Goal: Task Accomplishment & Management: Use online tool/utility

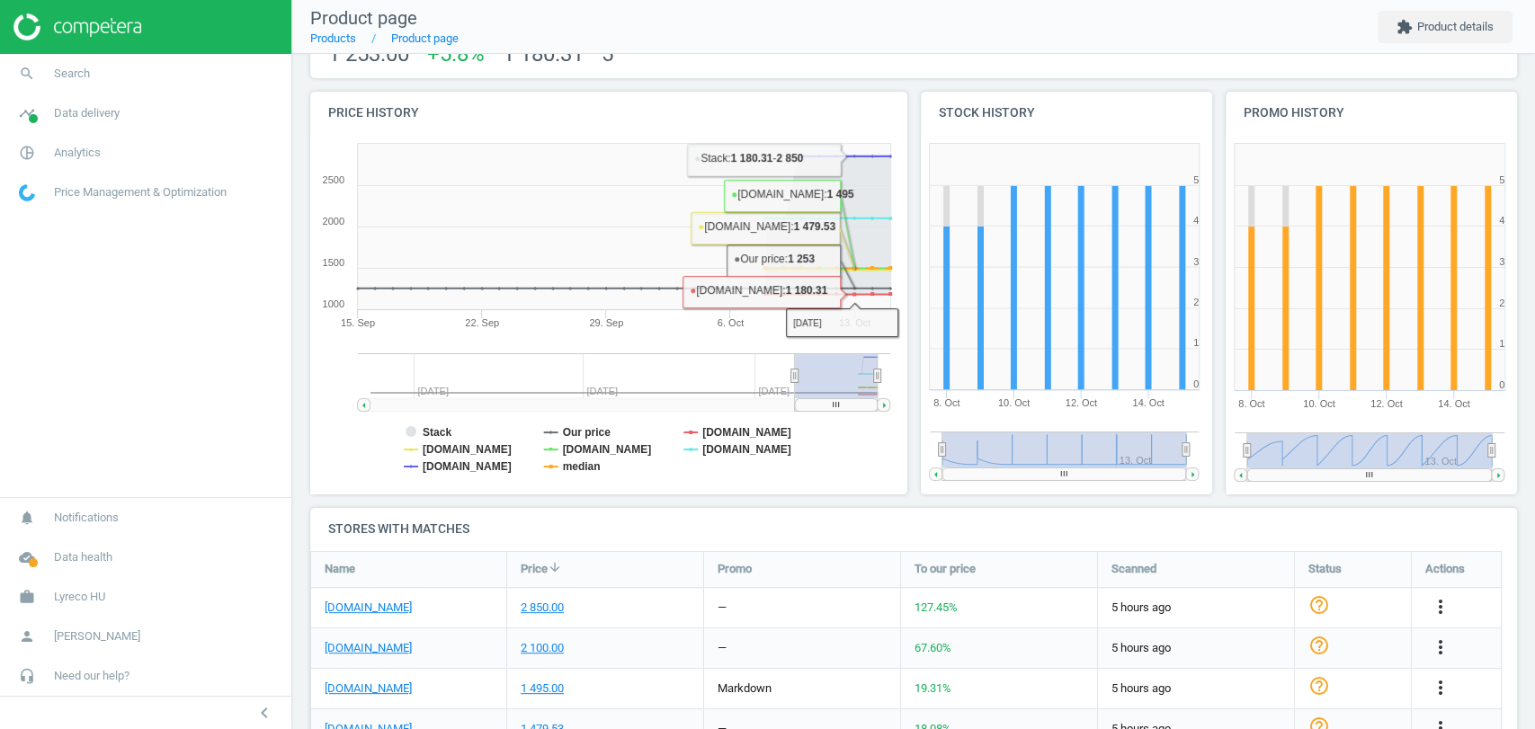
scroll to position [308, 0]
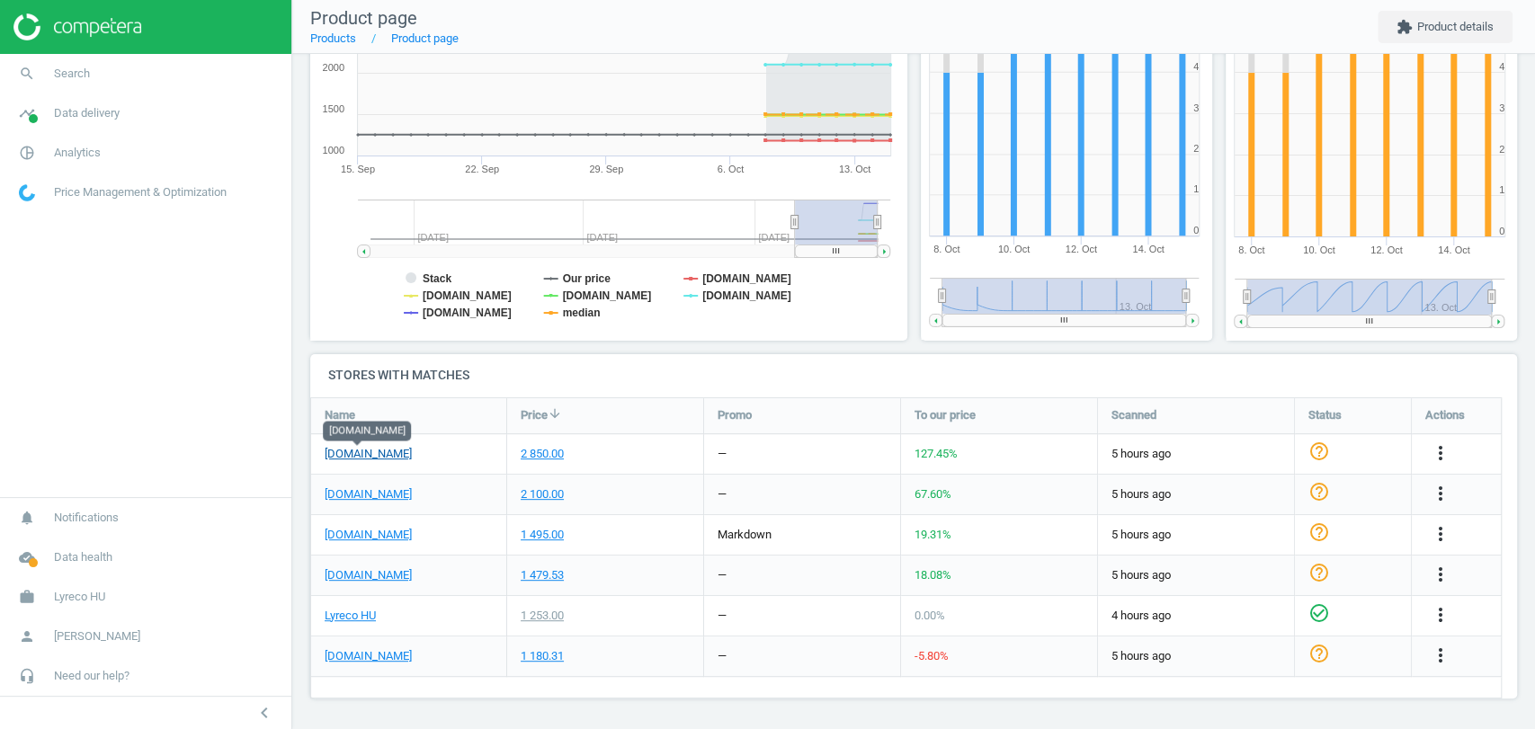
click at [365, 456] on link "pbs-shop.hu" at bounding box center [368, 454] width 87 height 16
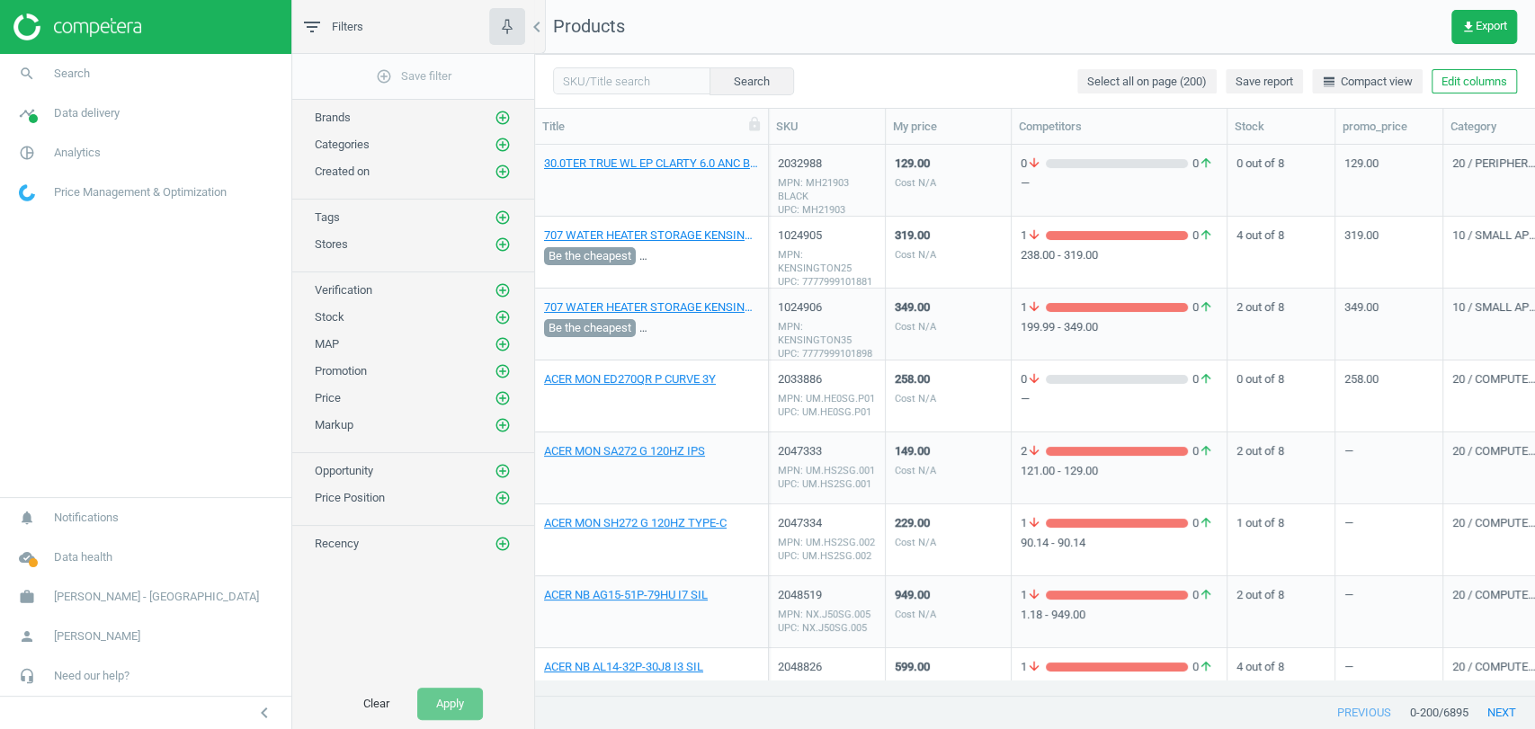
scroll to position [15, 15]
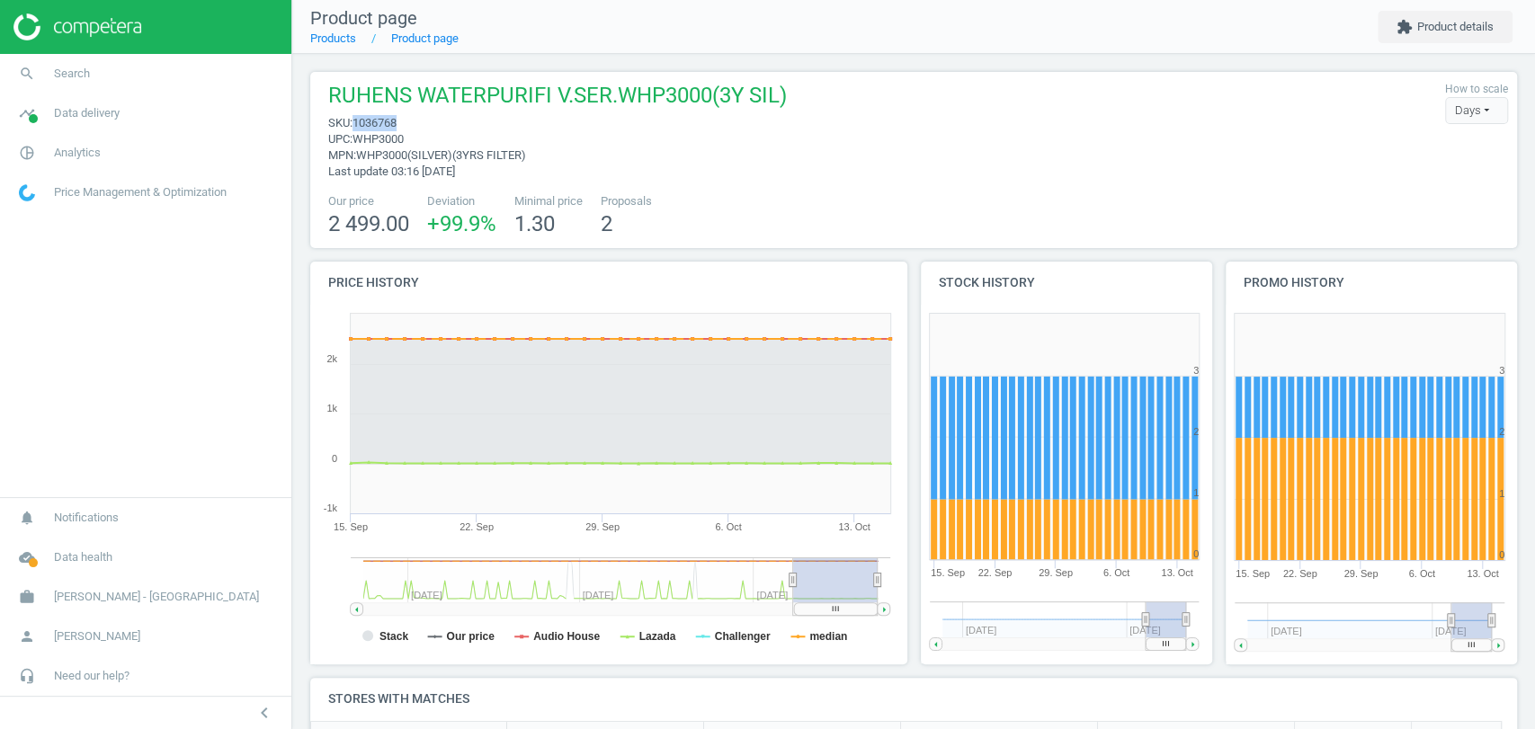
drag, startPoint x: 402, startPoint y: 120, endPoint x: 354, endPoint y: 128, distance: 48.3
click at [354, 128] on span "sku : 1036768" at bounding box center [557, 123] width 459 height 16
copy span "1036768"
click at [89, 118] on span "Data delivery" at bounding box center [87, 113] width 66 height 16
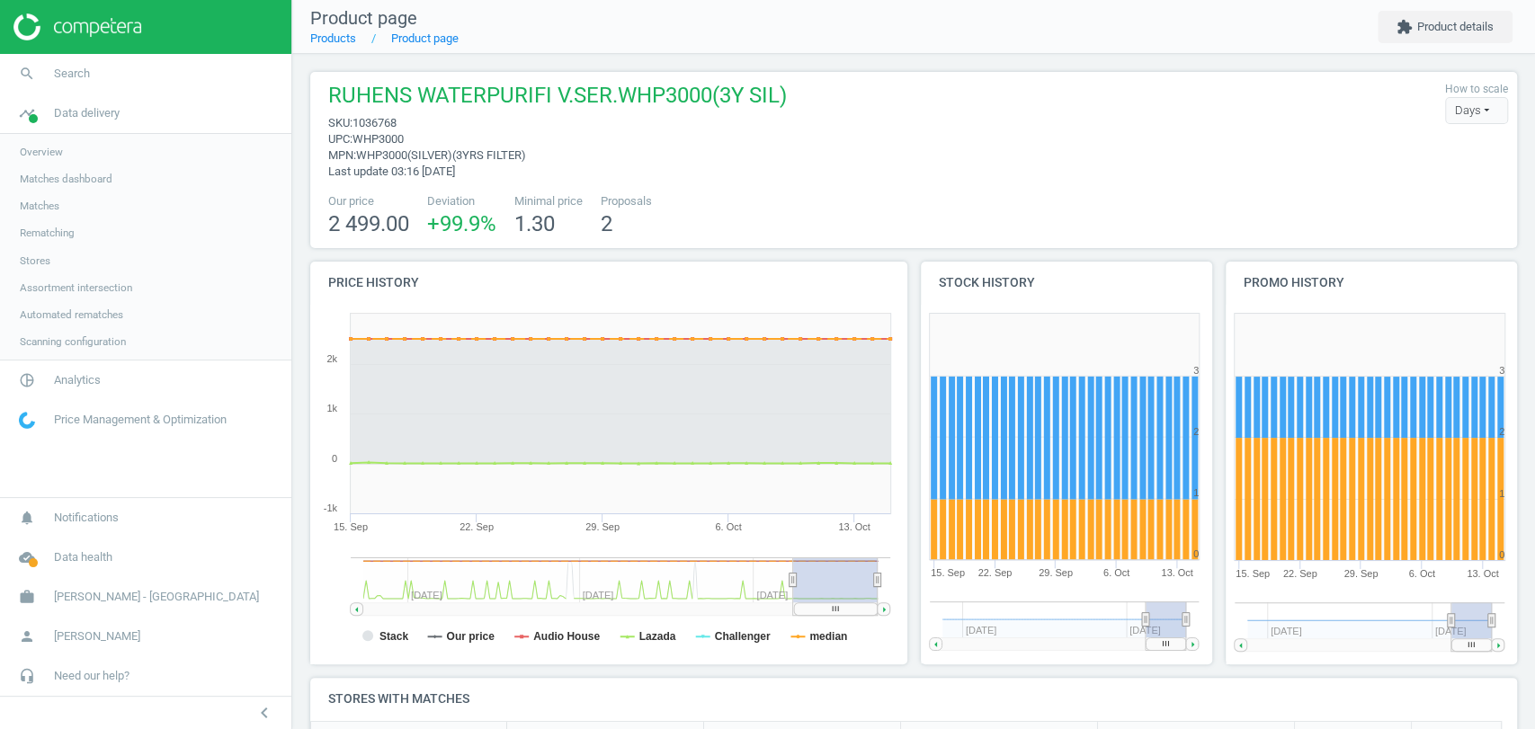
click at [45, 210] on span "Matches" at bounding box center [40, 206] width 40 height 14
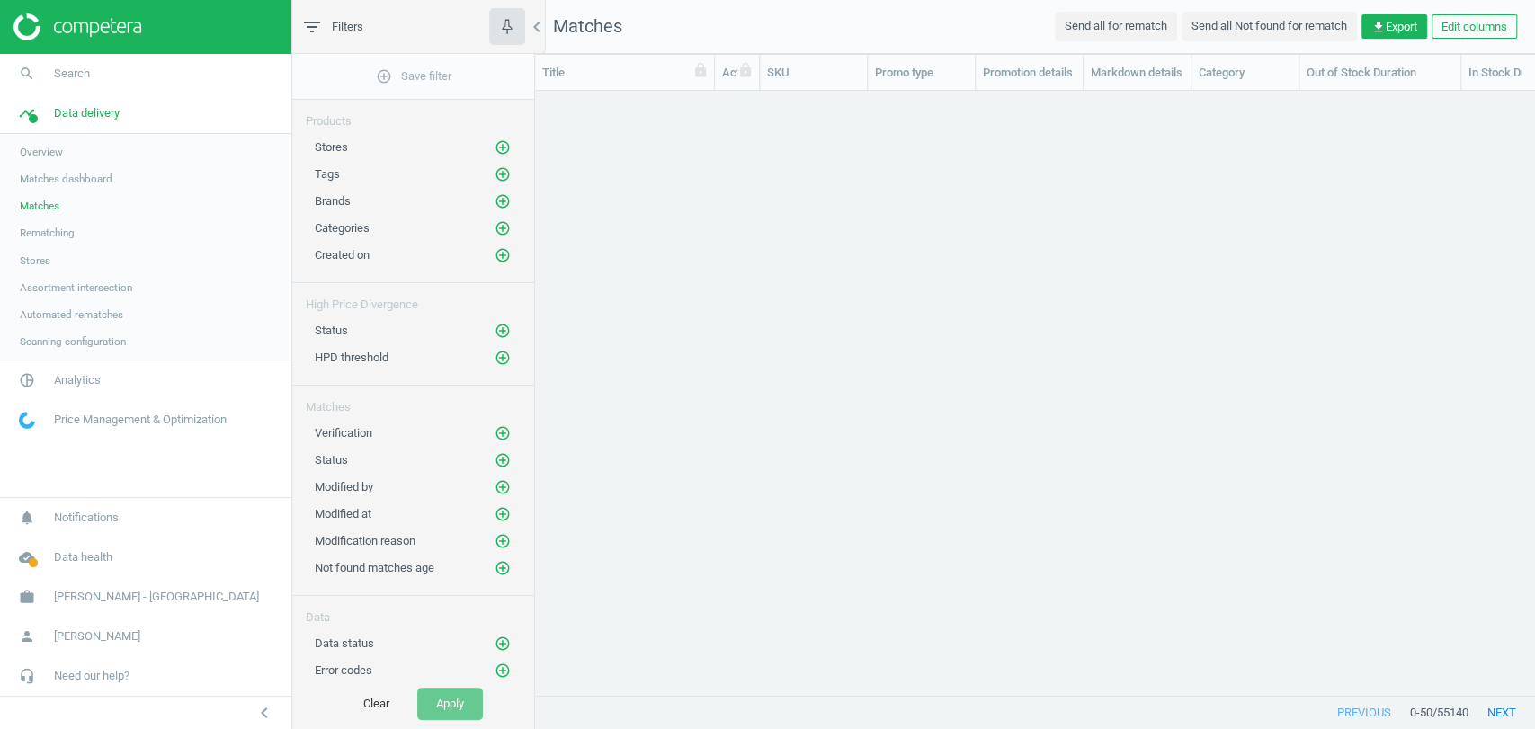
scroll to position [15, 15]
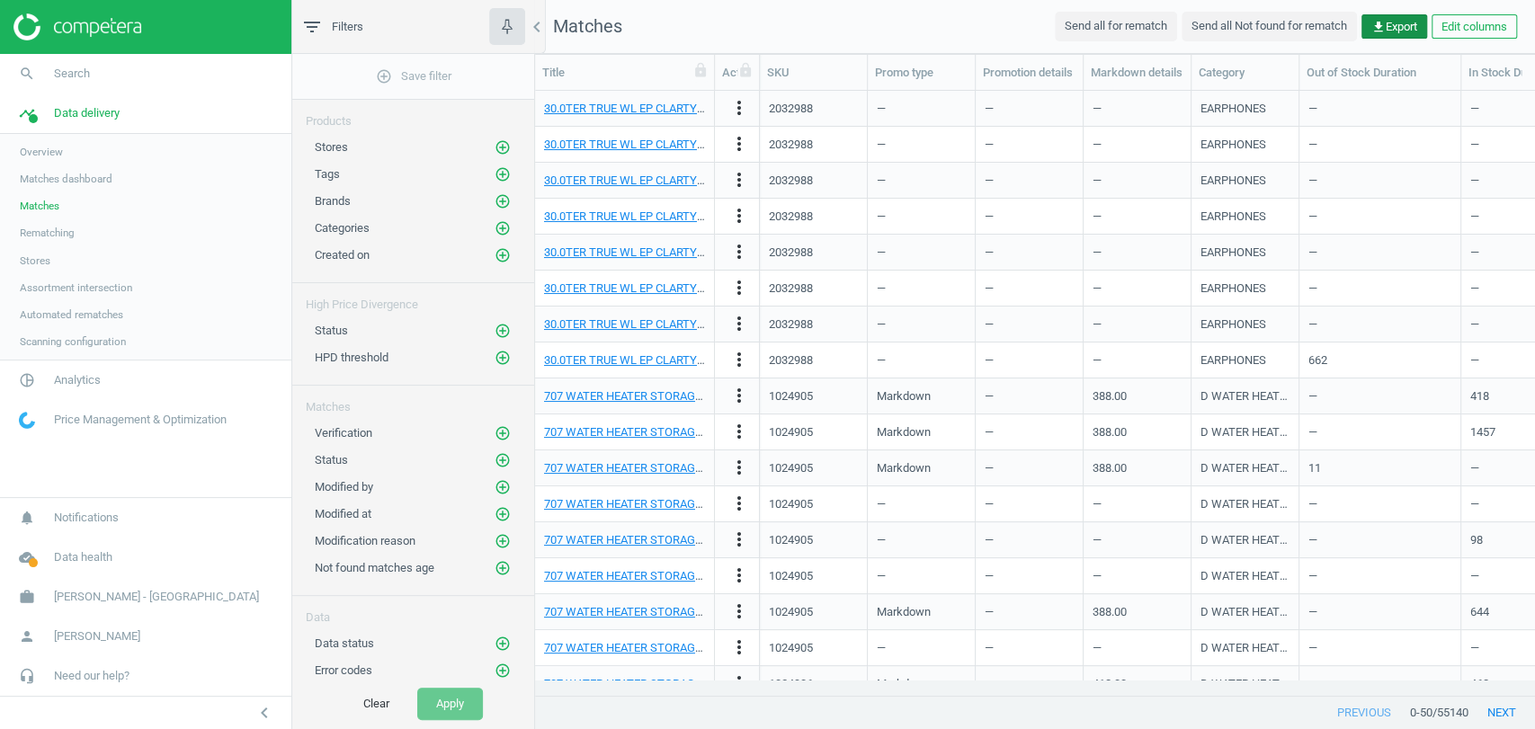
click at [1372, 26] on icon "get_app" at bounding box center [1379, 27] width 14 height 14
click at [1254, 88] on button "insert_drive_file Report (Excel)" at bounding box center [1269, 98] width 313 height 34
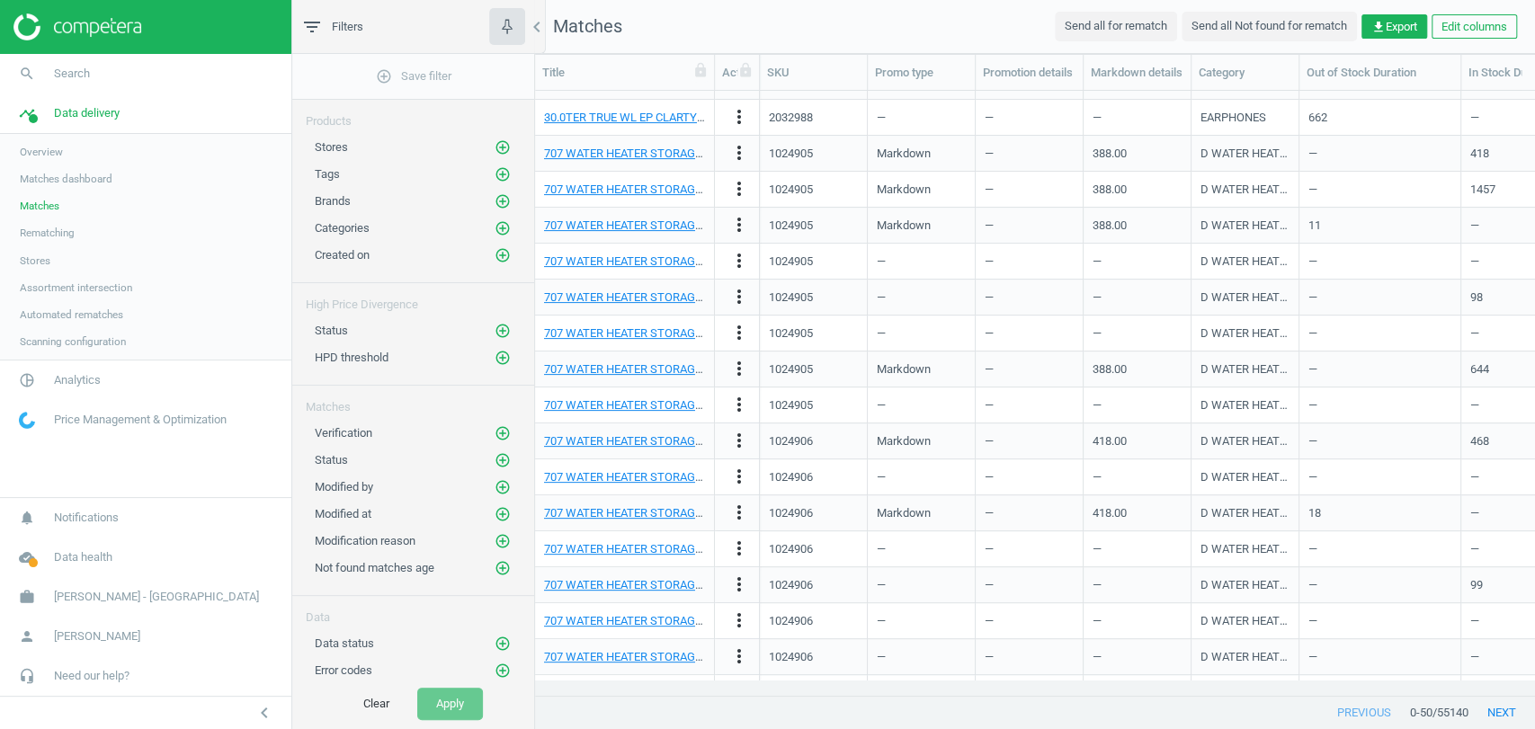
scroll to position [299, 0]
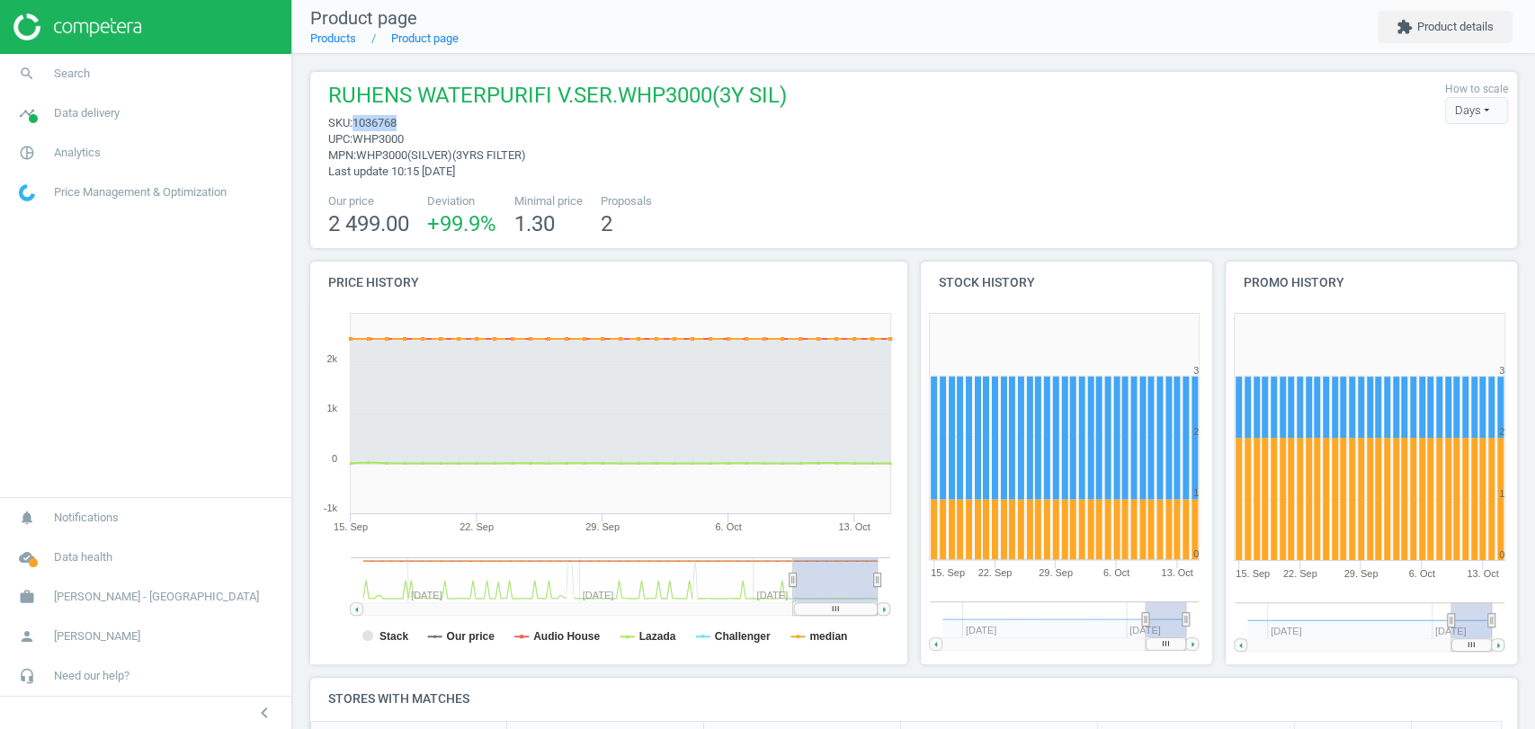
drag, startPoint x: 417, startPoint y: 120, endPoint x: 355, endPoint y: 125, distance: 62.3
click at [355, 125] on span "sku : 1036768" at bounding box center [557, 123] width 459 height 16
copy span "1036768"
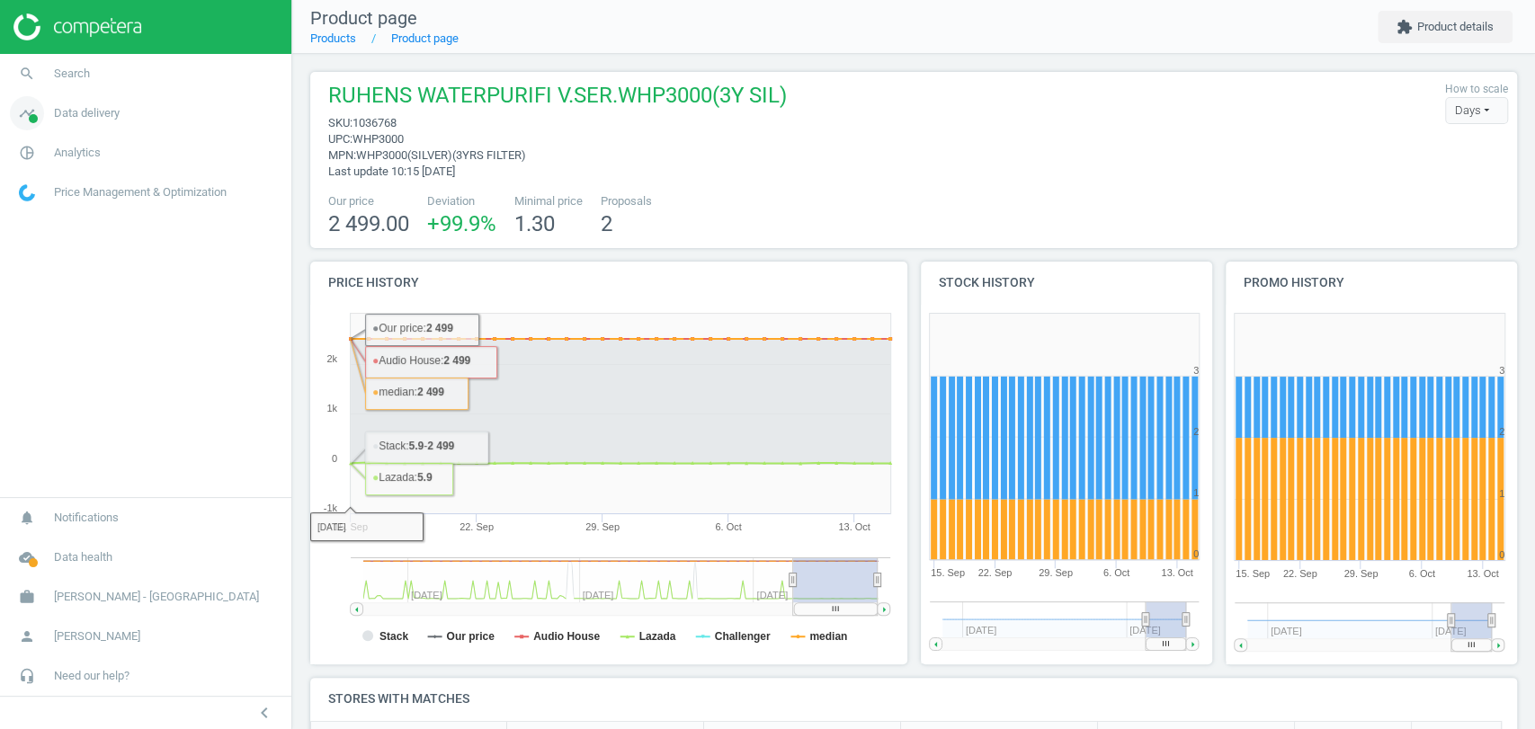
click at [122, 123] on link "timeline Data delivery" at bounding box center [145, 114] width 291 height 40
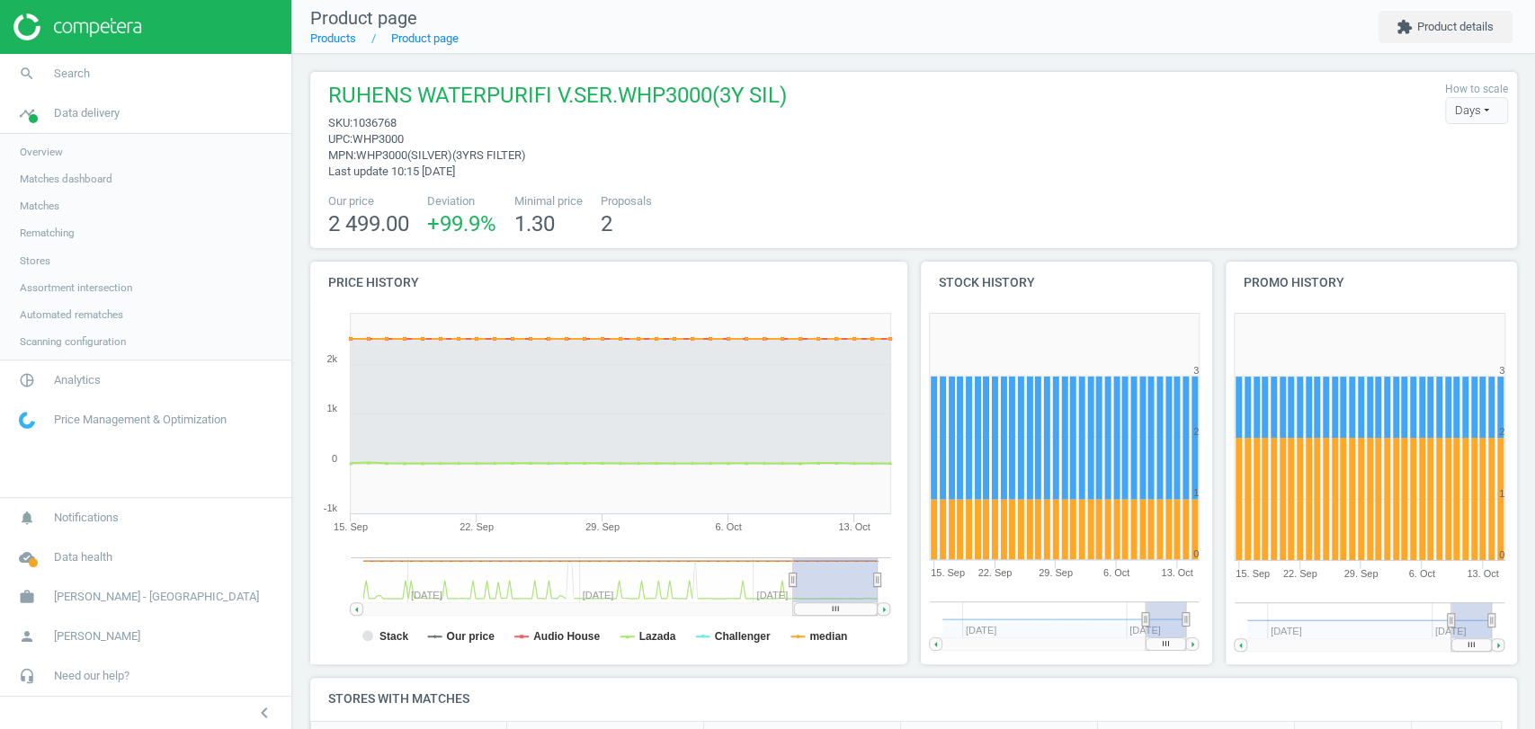
click at [50, 196] on link "Matches" at bounding box center [145, 205] width 291 height 27
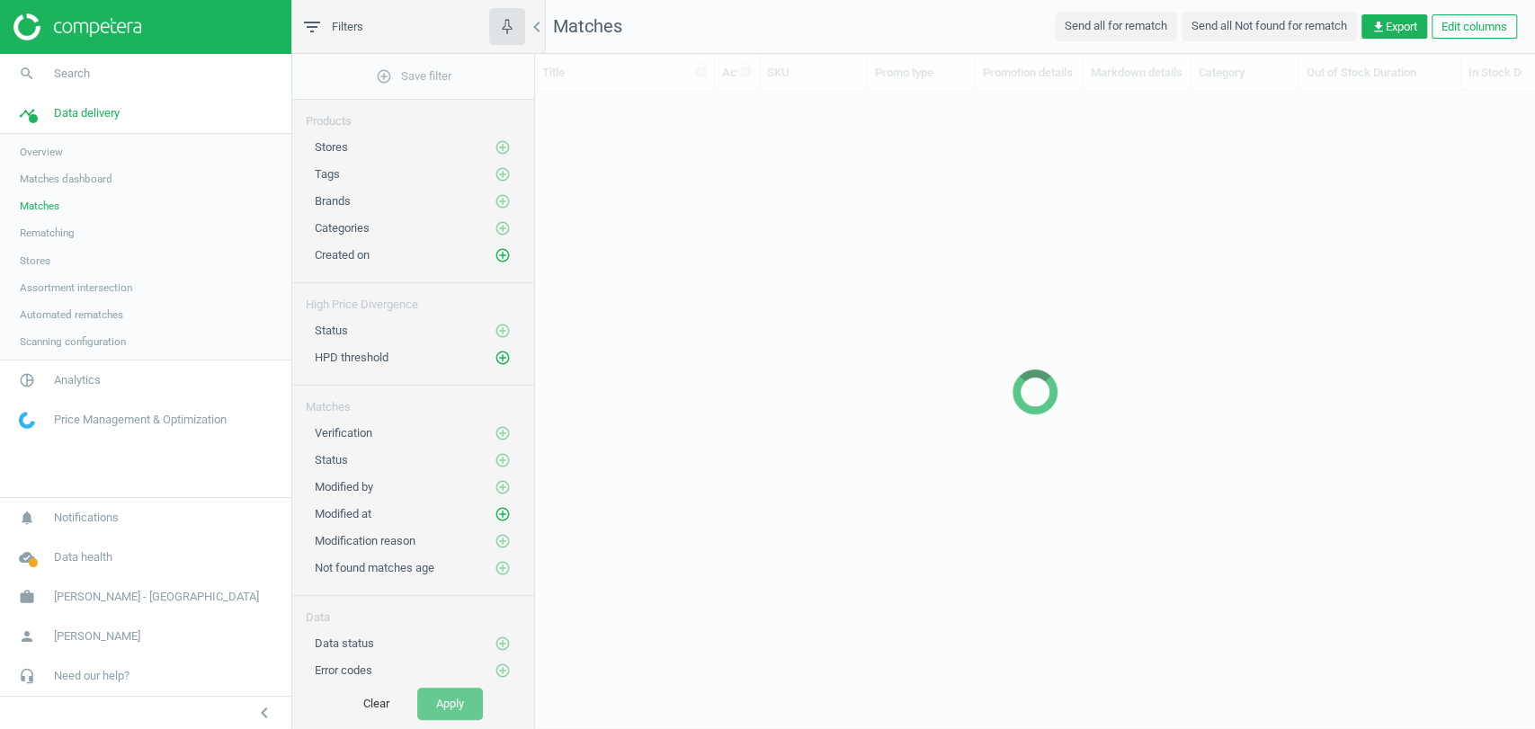
scroll to position [15, 15]
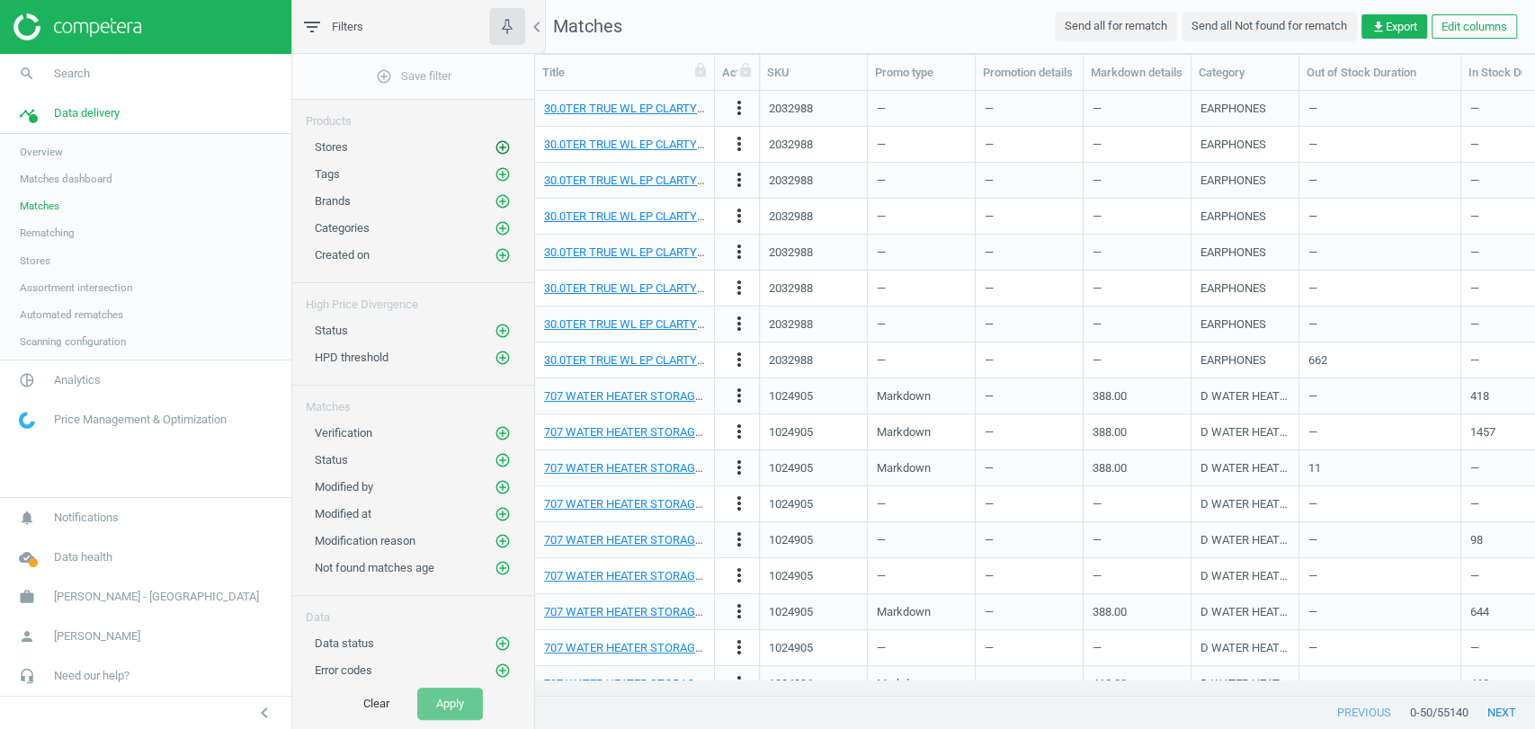
click at [504, 147] on icon "add_circle_outline" at bounding box center [503, 147] width 16 height 16
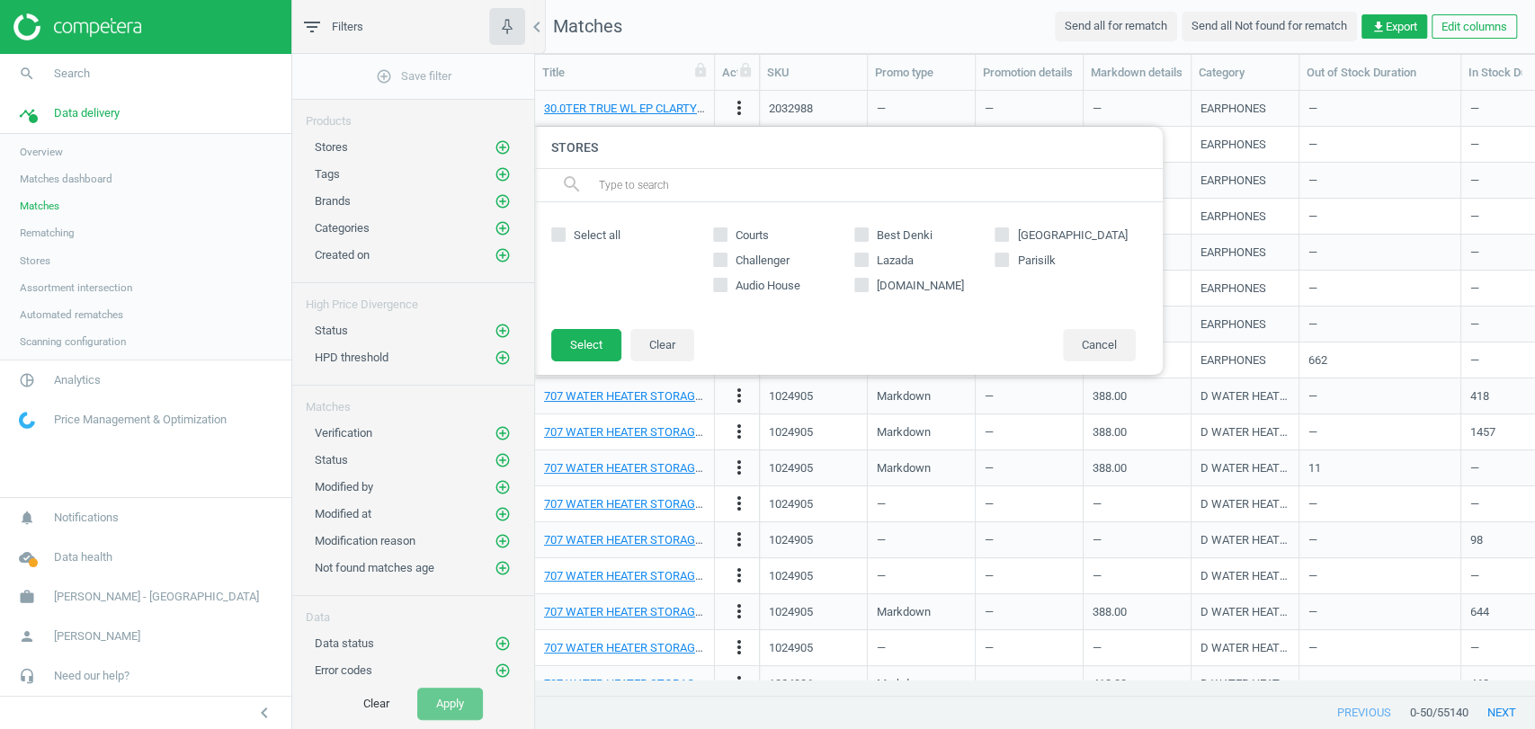
click at [1042, 230] on span "[GEOGRAPHIC_DATA]" at bounding box center [1072, 236] width 117 height 16
click at [1008, 230] on input "[GEOGRAPHIC_DATA]" at bounding box center [1002, 235] width 12 height 12
checkbox input "true"
click at [581, 344] on button "Select" at bounding box center [586, 345] width 70 height 32
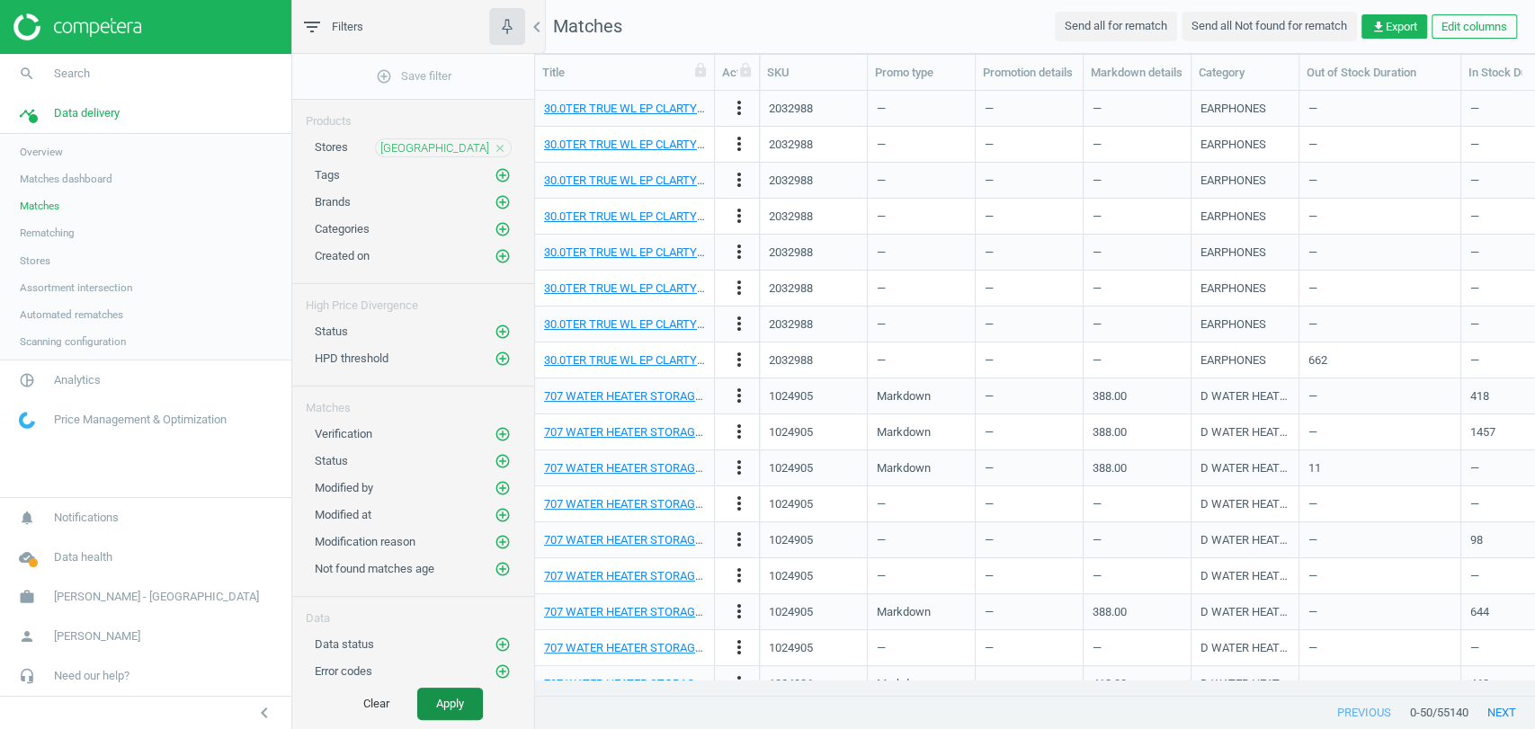
click at [432, 709] on button "Apply" at bounding box center [450, 704] width 66 height 32
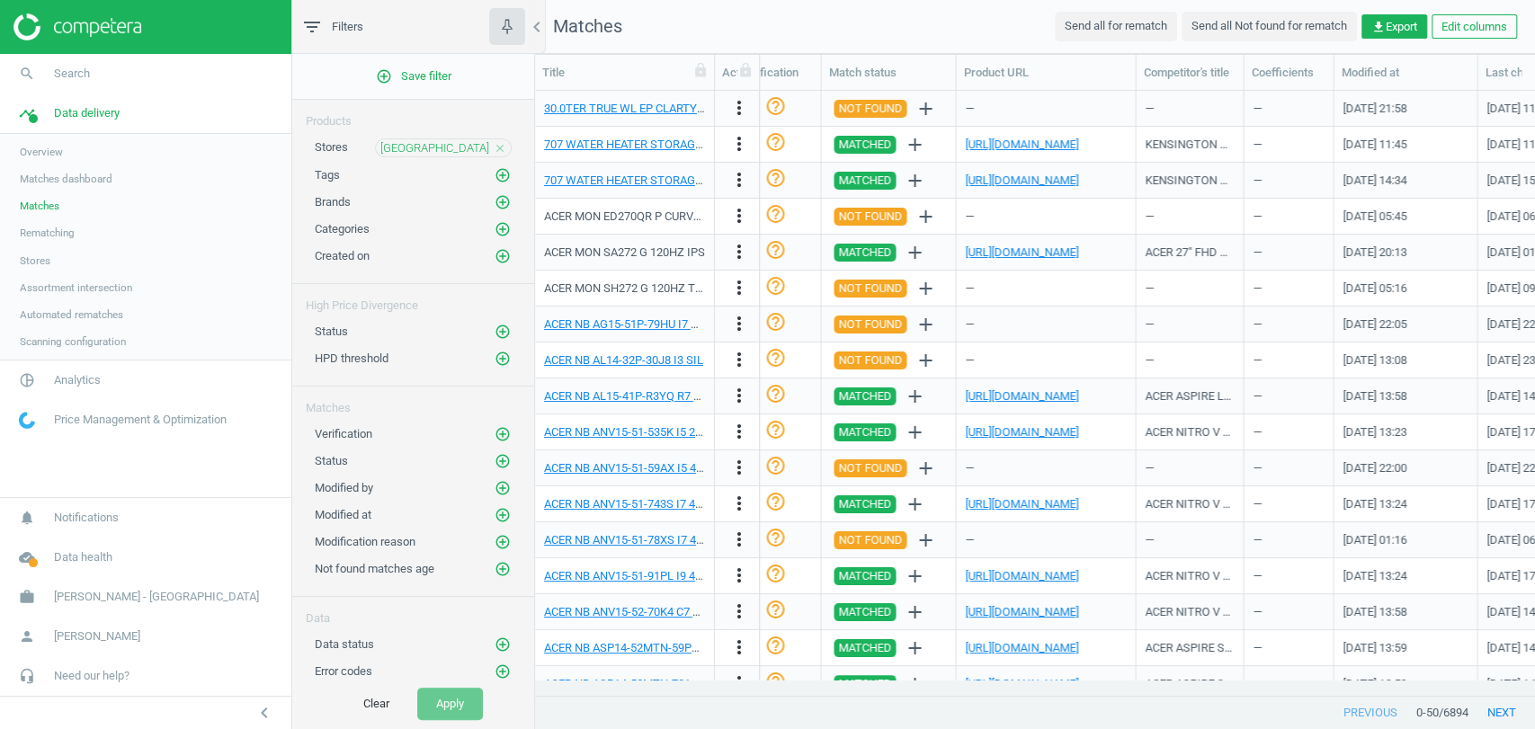
scroll to position [0, 2333]
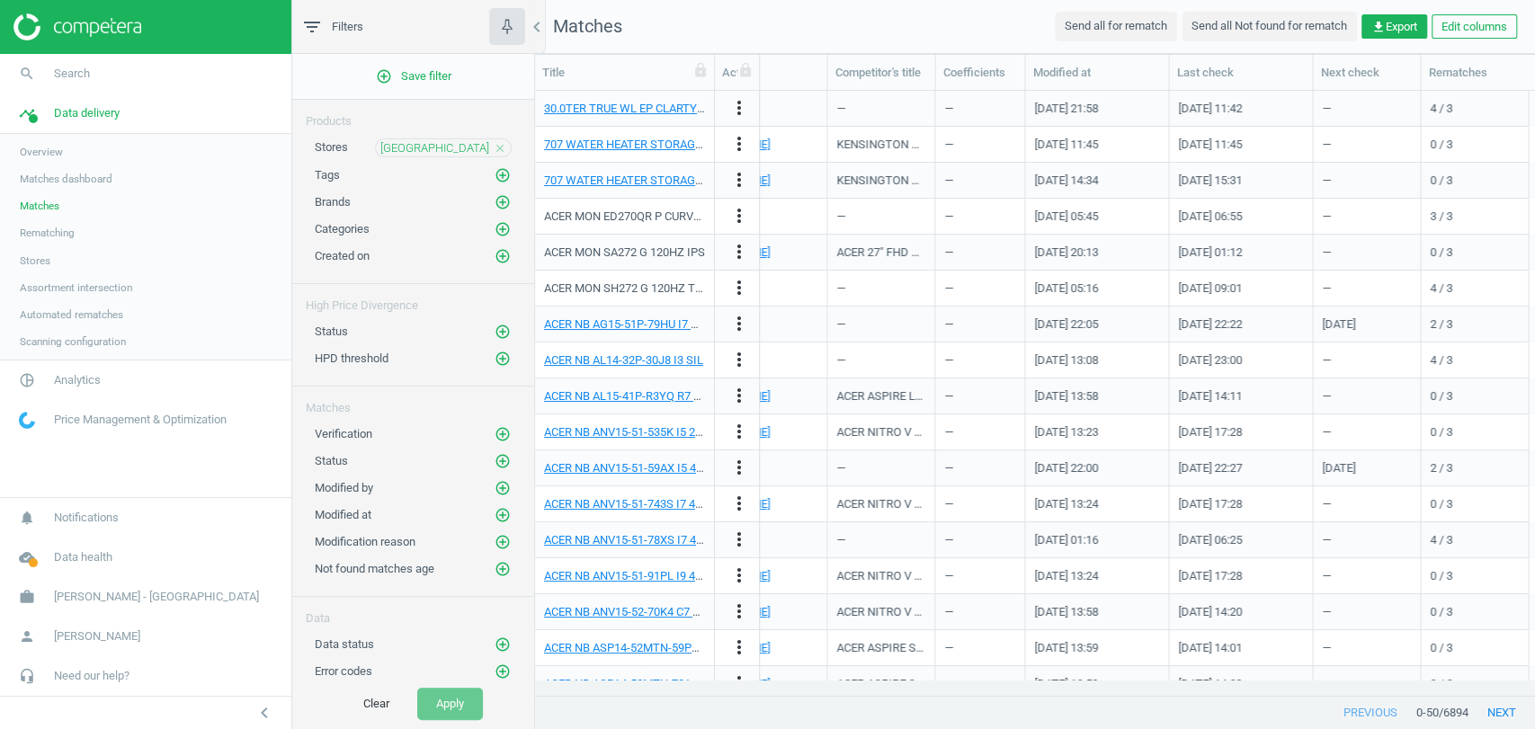
click at [1389, 9] on nav "Matches Send all for rematch Send all Not found for rematch get_app Export Edit…" at bounding box center [1035, 27] width 1000 height 54
click at [1400, 24] on span "get_app Export" at bounding box center [1395, 27] width 46 height 16
click at [1259, 109] on button "insert_drive_file Report (Excel)" at bounding box center [1269, 98] width 313 height 34
click at [98, 381] on span "Analytics" at bounding box center [77, 380] width 47 height 16
click at [42, 215] on span "Products" at bounding box center [41, 218] width 42 height 14
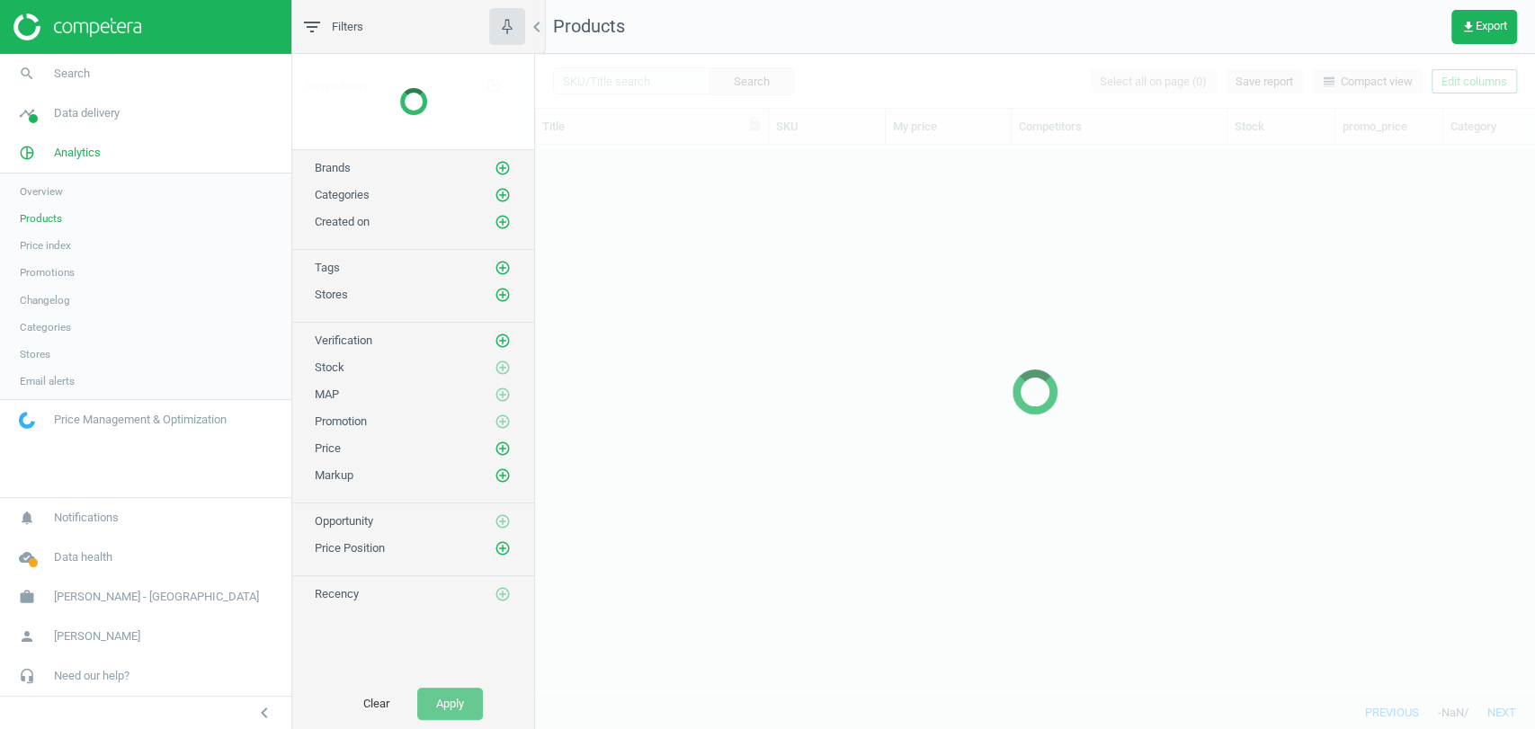
scroll to position [519, 984]
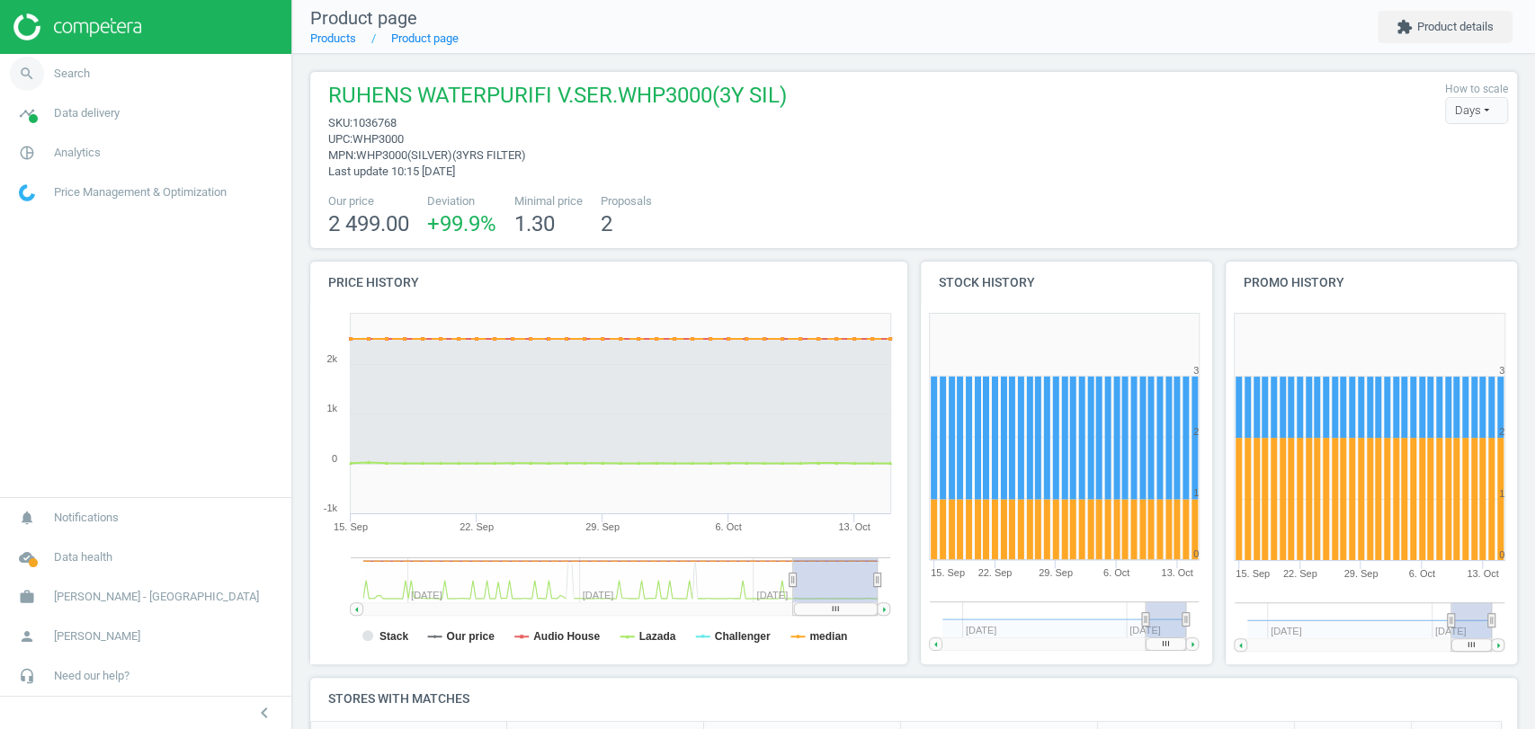
click at [111, 72] on link "search Search" at bounding box center [145, 74] width 291 height 40
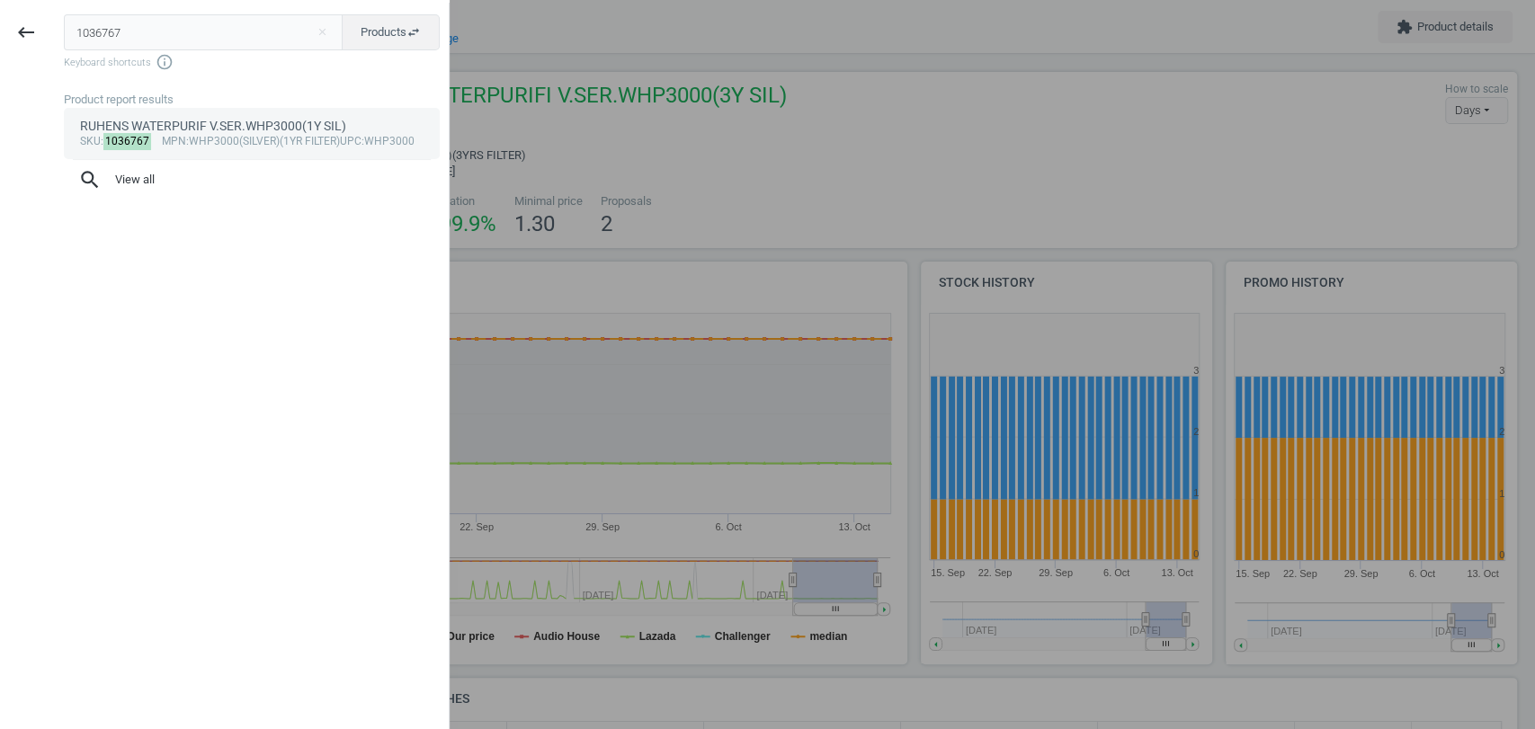
type input "1036767"
click at [287, 139] on div "sku : 1036767 mpn :WHP3000(SILVER)(1YR FILTER) upc :WHP3000" at bounding box center [252, 142] width 344 height 14
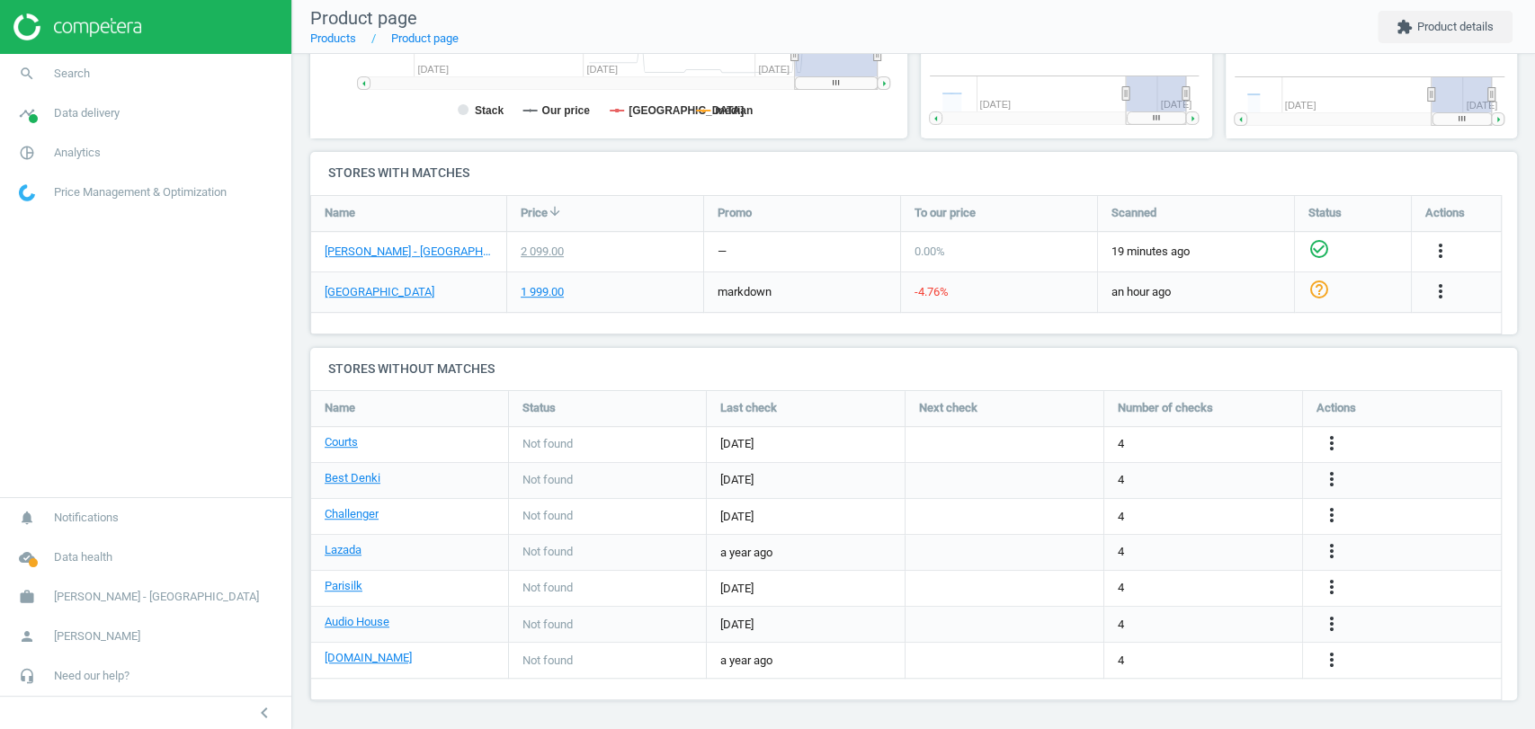
scroll to position [9, 9]
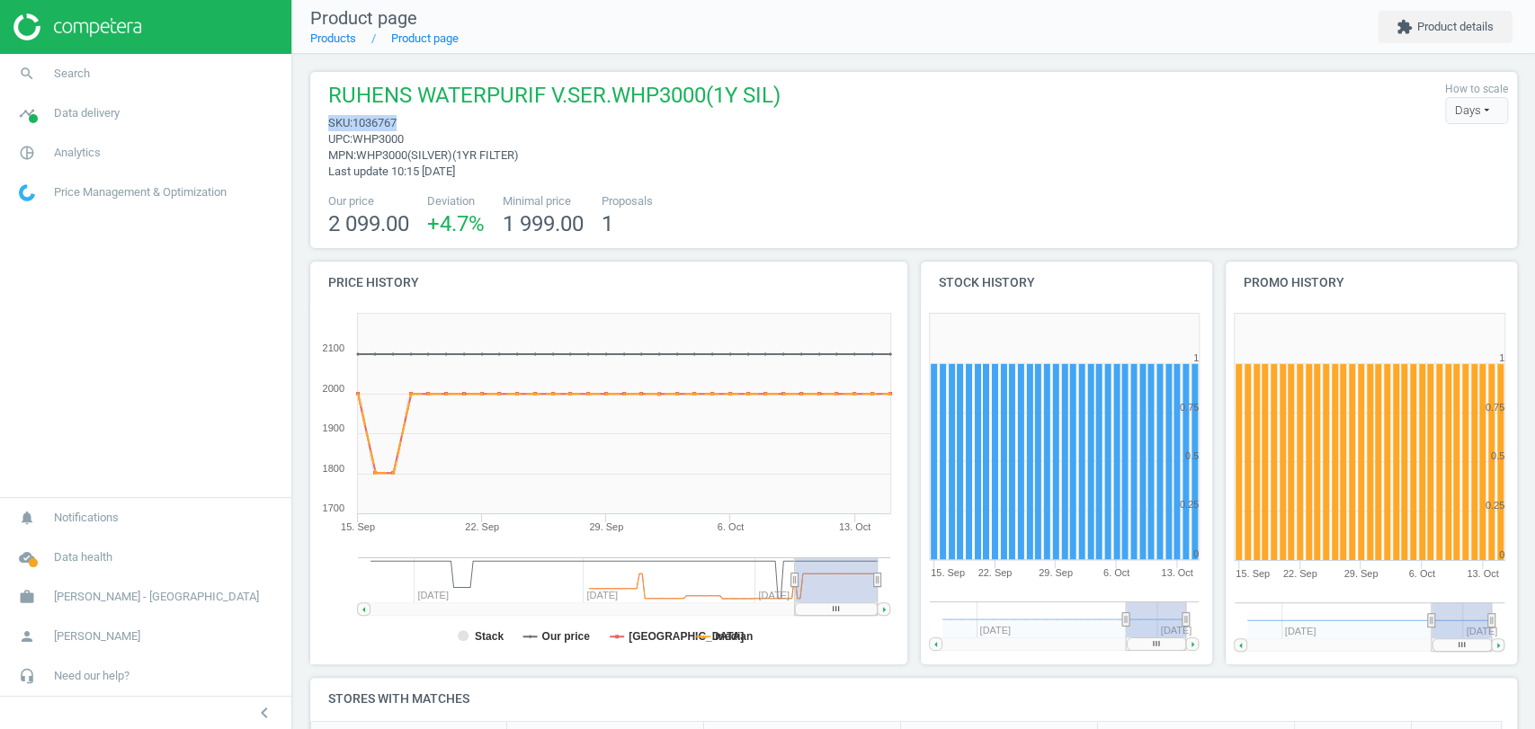
drag, startPoint x: 411, startPoint y: 120, endPoint x: 327, endPoint y: 129, distance: 84.1
click at [328, 129] on span "sku : 1036767" at bounding box center [554, 123] width 452 height 16
copy span "sku : 1036767"
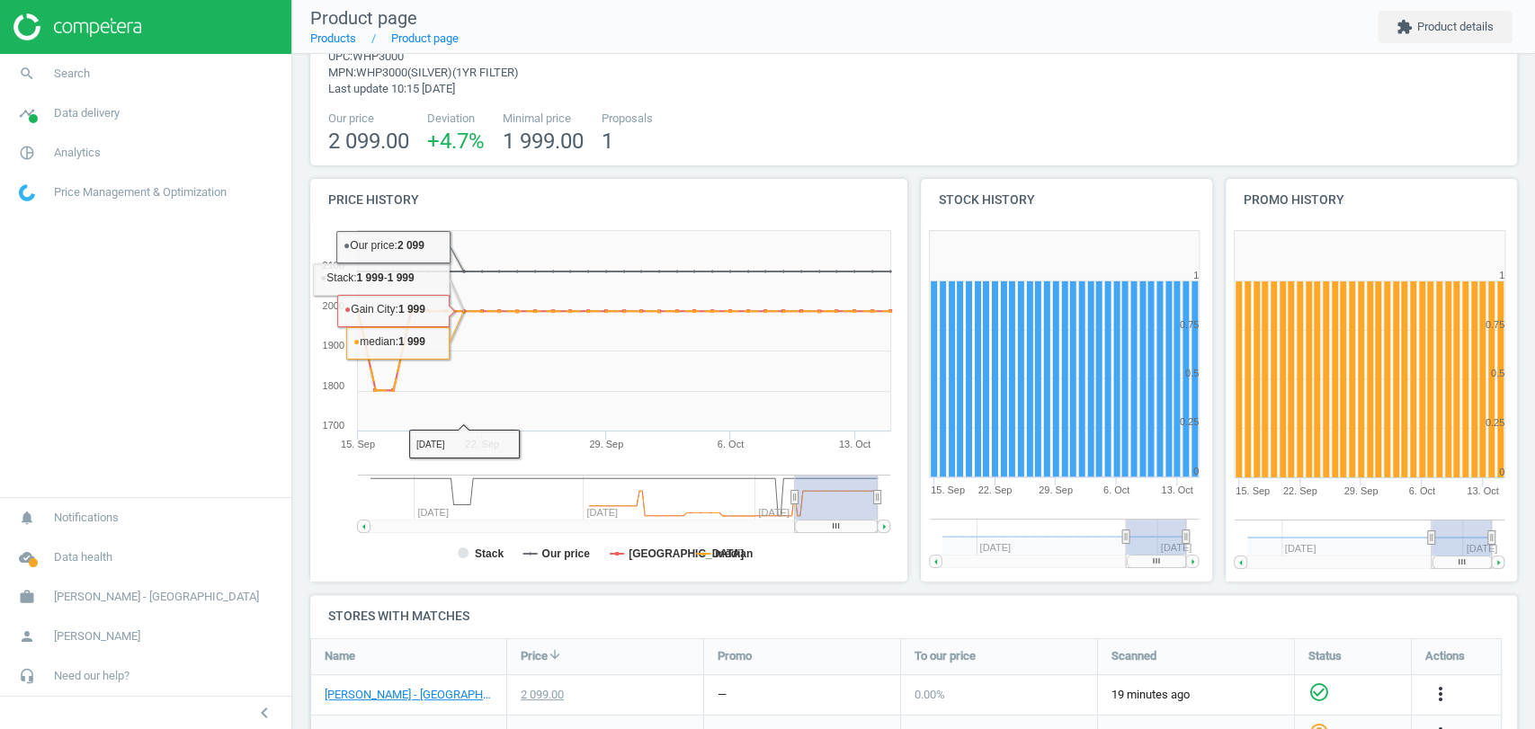
scroll to position [0, 0]
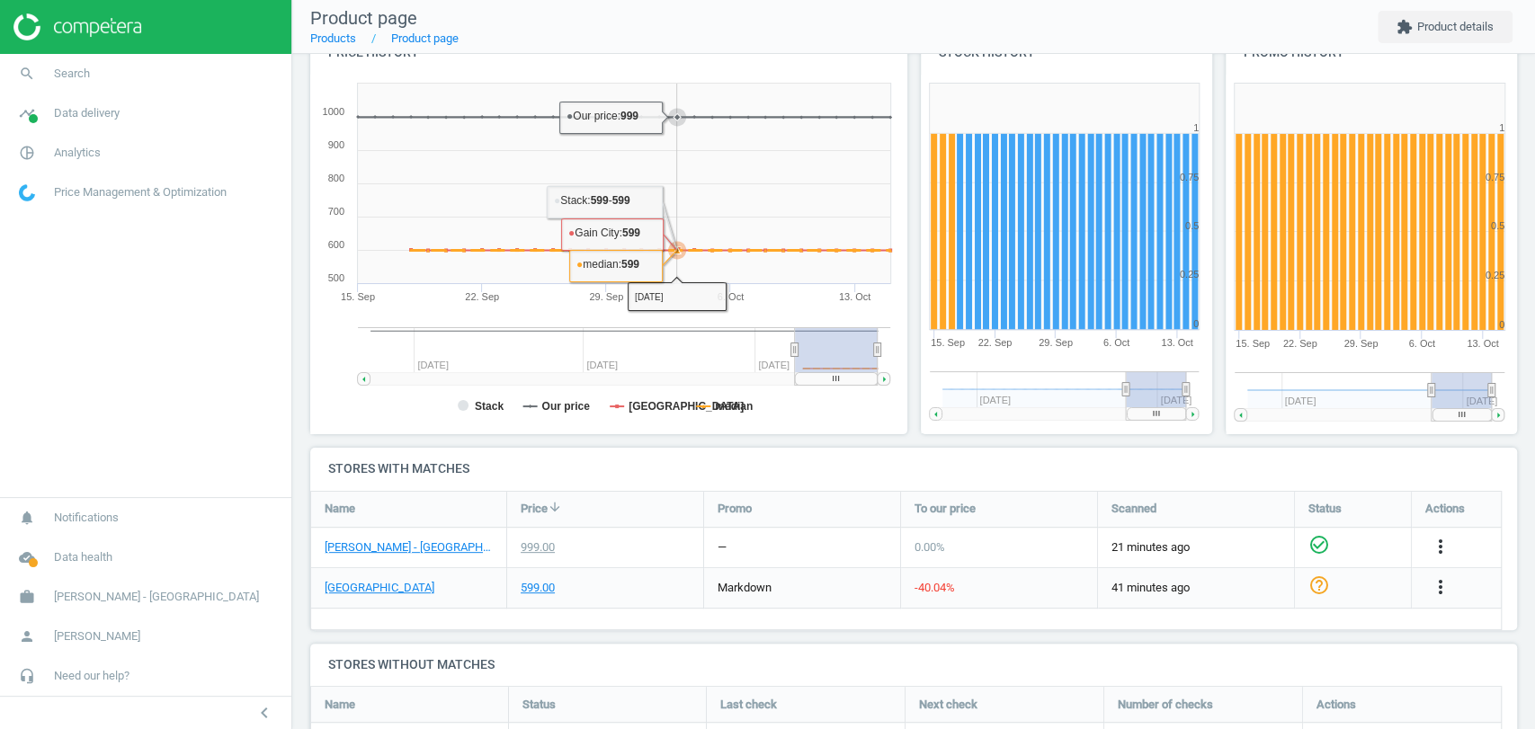
scroll to position [399, 0]
